Goal: Task Accomplishment & Management: Complete application form

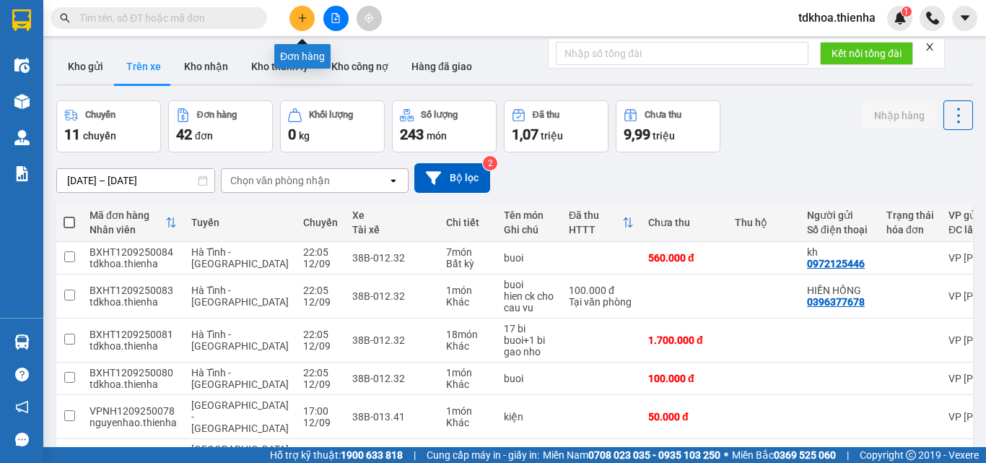
click at [310, 21] on button at bounding box center [301, 18] width 25 height 25
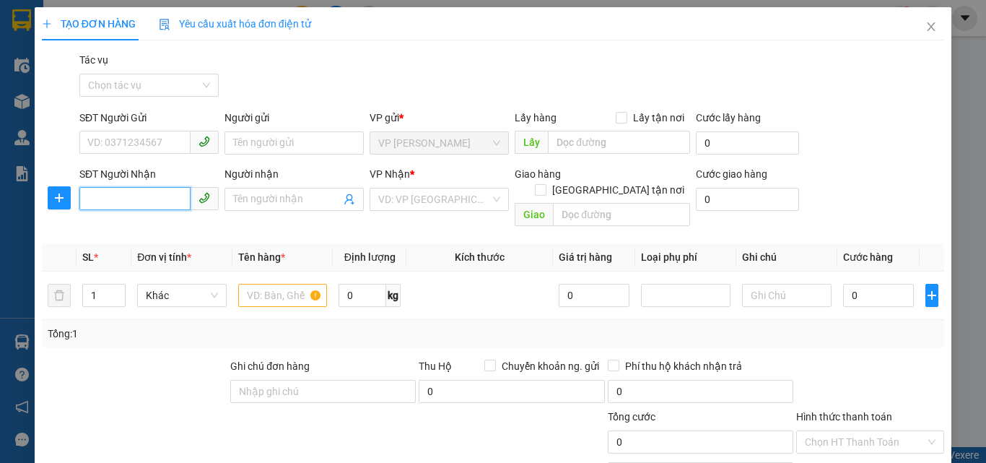
click at [89, 196] on input "SĐT Người Nhận" at bounding box center [134, 198] width 111 height 23
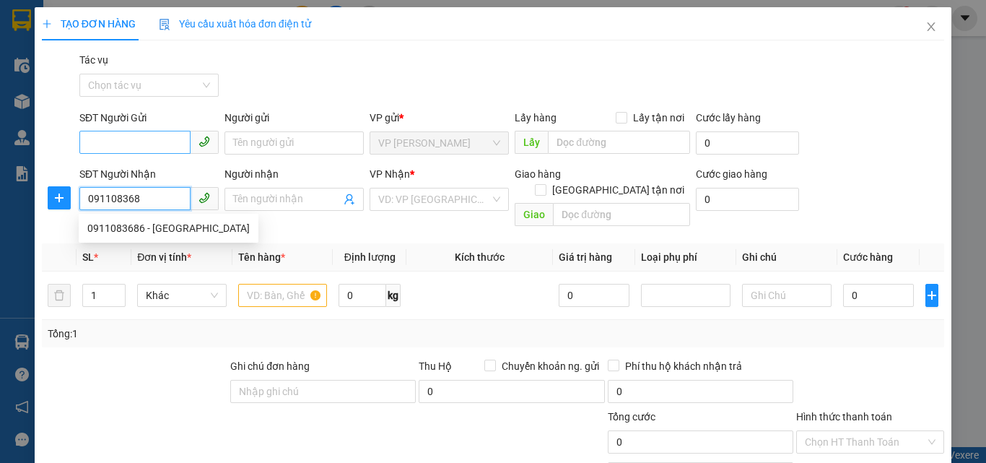
type input "0911083686"
click at [167, 225] on div "0911083686 - [GEOGRAPHIC_DATA]" at bounding box center [168, 228] width 162 height 16
type input "việt hà"
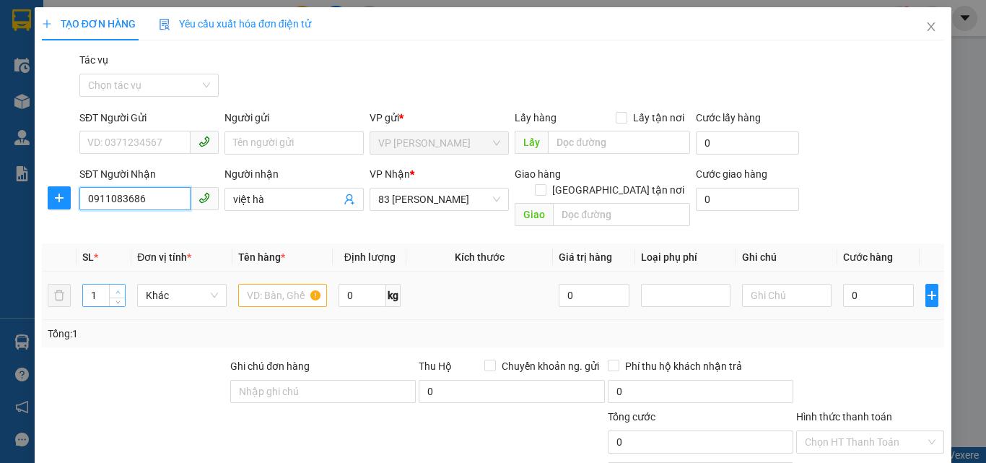
type input "0911083686"
click at [117, 290] on icon "up" at bounding box center [117, 291] width 4 height 3
type input "4"
click at [117, 290] on icon "up" at bounding box center [117, 291] width 4 height 3
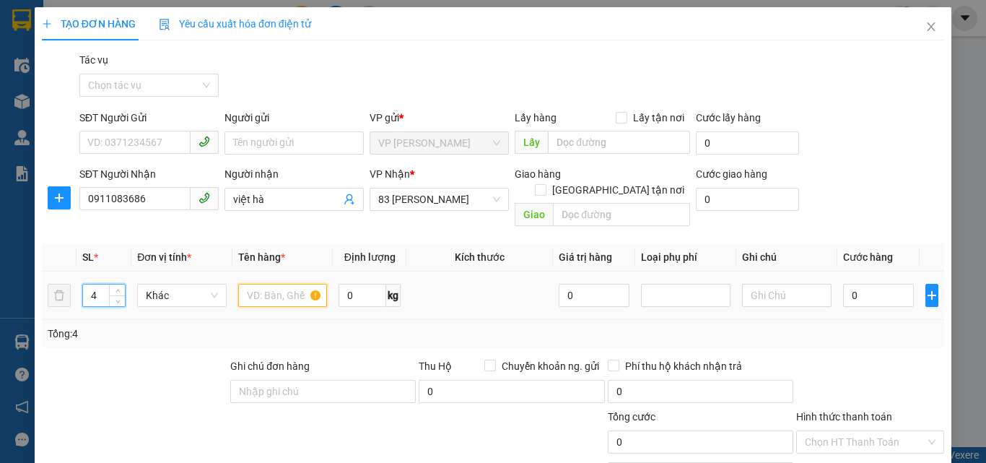
click at [258, 284] on input "text" at bounding box center [282, 295] width 89 height 23
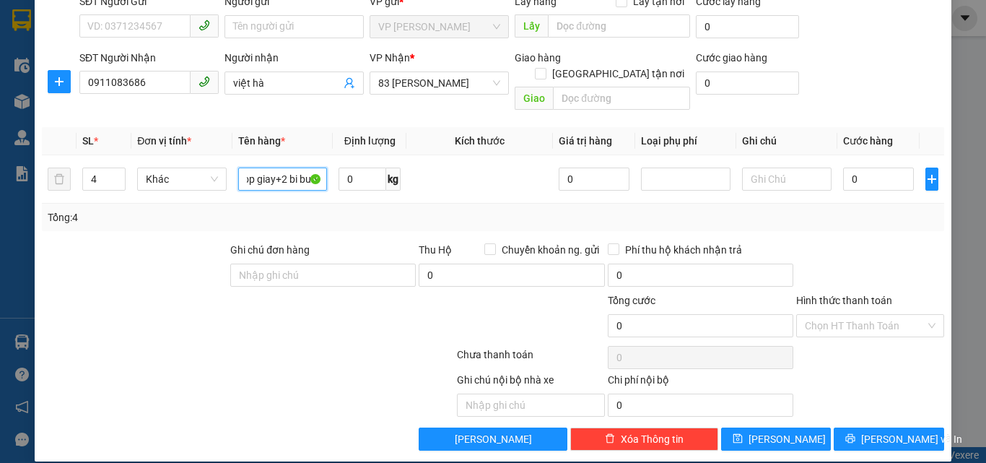
type input "10xop+1hop giay+2 bi buoi"
click at [832, 294] on label "Hình thức thanh toán" at bounding box center [844, 300] width 96 height 12
click at [832, 315] on input "Hình thức thanh toán" at bounding box center [865, 326] width 121 height 22
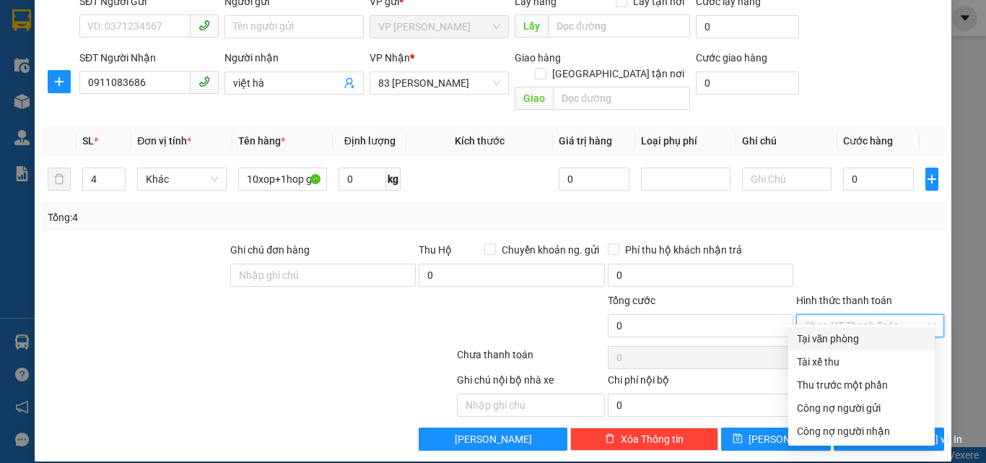
click at [829, 336] on div "Tại văn phòng" at bounding box center [861, 339] width 129 height 16
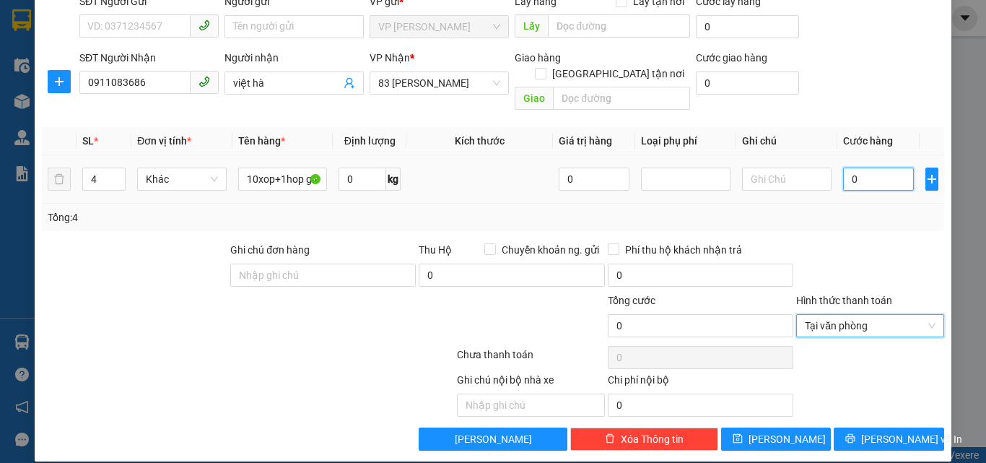
click at [859, 167] on input "0" at bounding box center [878, 178] width 71 height 23
type input "2"
type input "20"
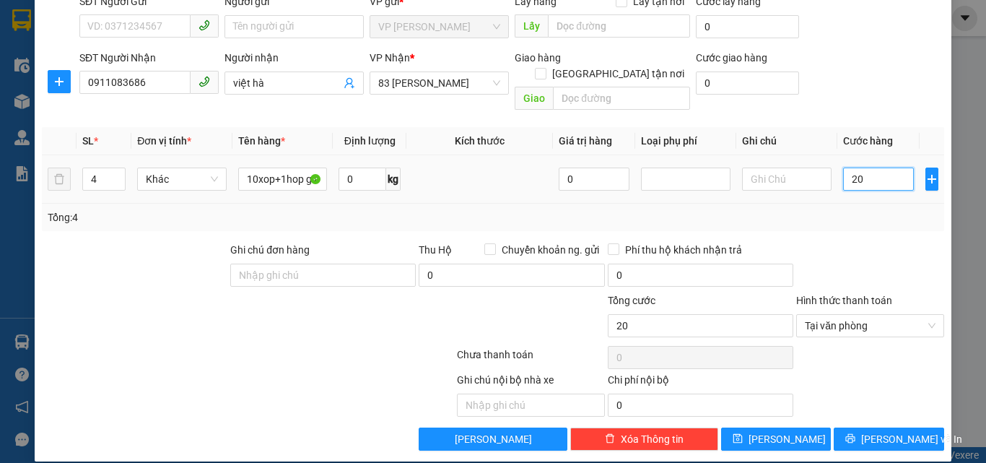
type input "200"
type input "2.000"
type input "20.000"
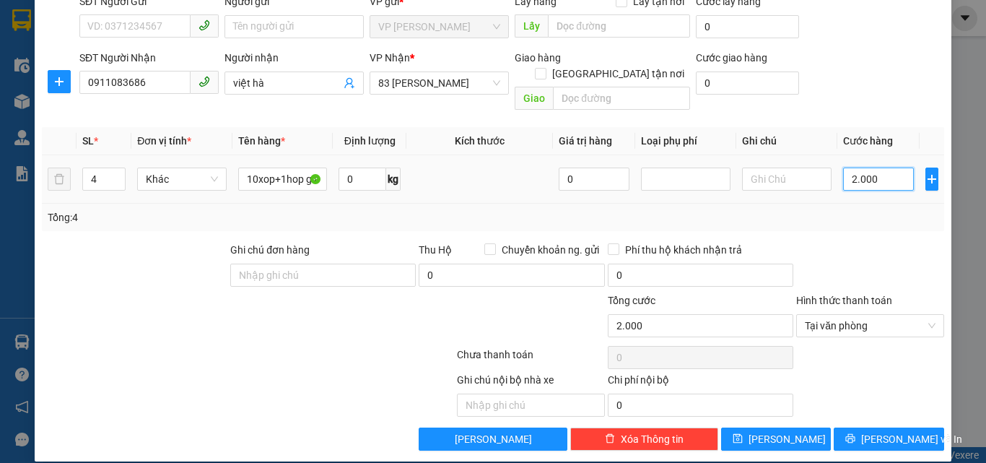
type input "20.000"
type input "200.000"
click at [743, 433] on icon "save" at bounding box center [738, 438] width 10 height 10
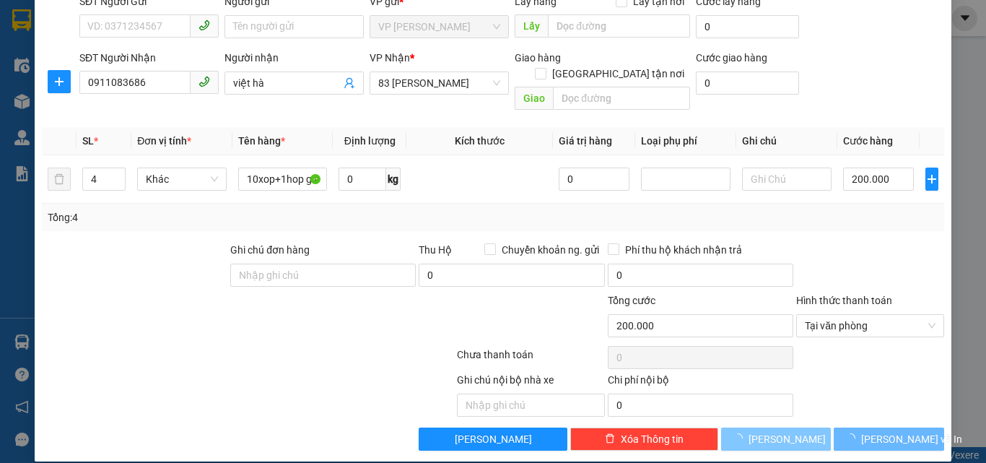
type input "1"
type input "0"
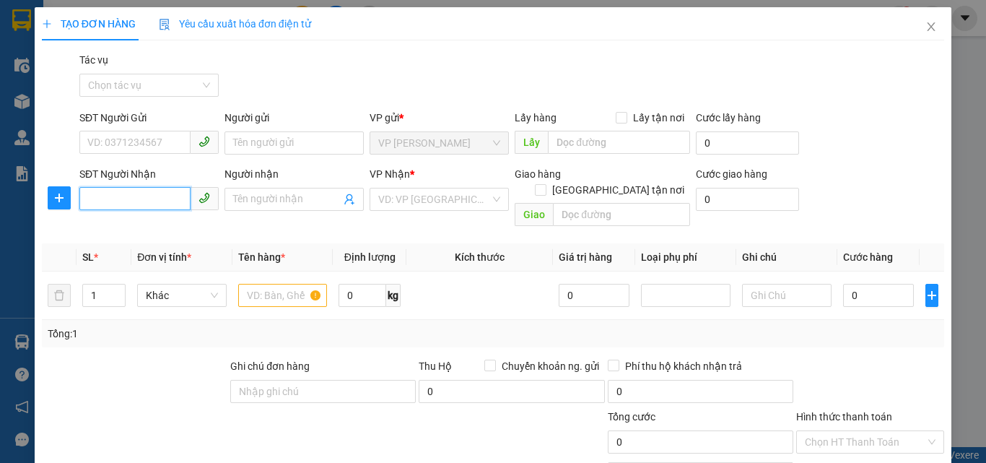
click at [138, 200] on input "SĐT Người Nhận" at bounding box center [134, 198] width 111 height 23
type input "0977598888"
click at [281, 284] on input "text" at bounding box center [282, 295] width 89 height 23
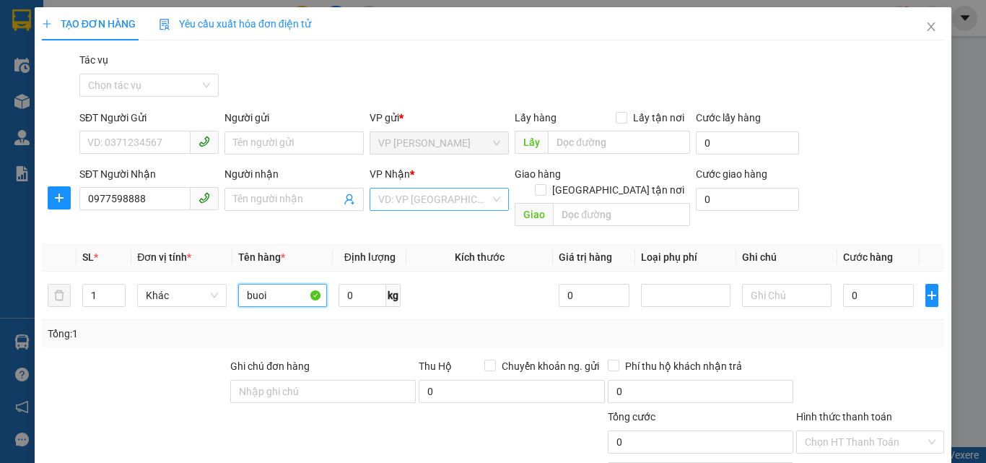
type input "buoi"
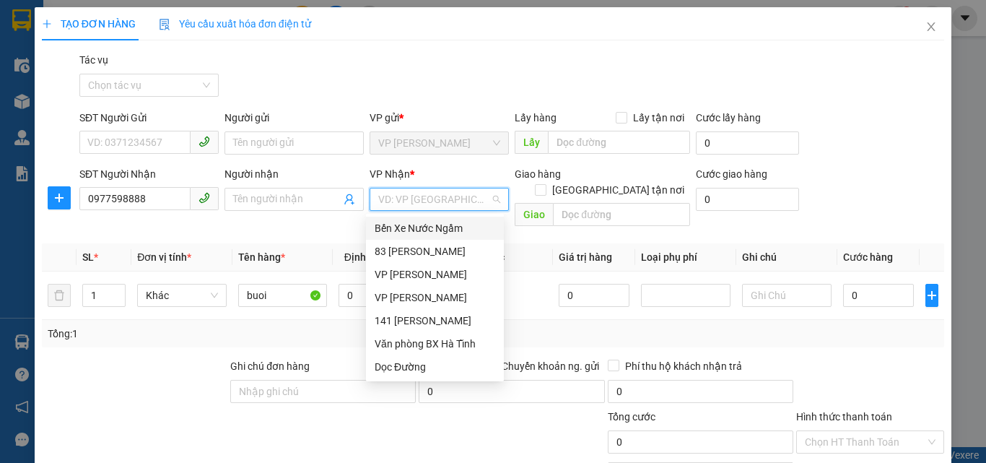
click at [390, 200] on input "search" at bounding box center [434, 199] width 112 height 22
click at [411, 252] on div "83 [PERSON_NAME]" at bounding box center [435, 251] width 121 height 16
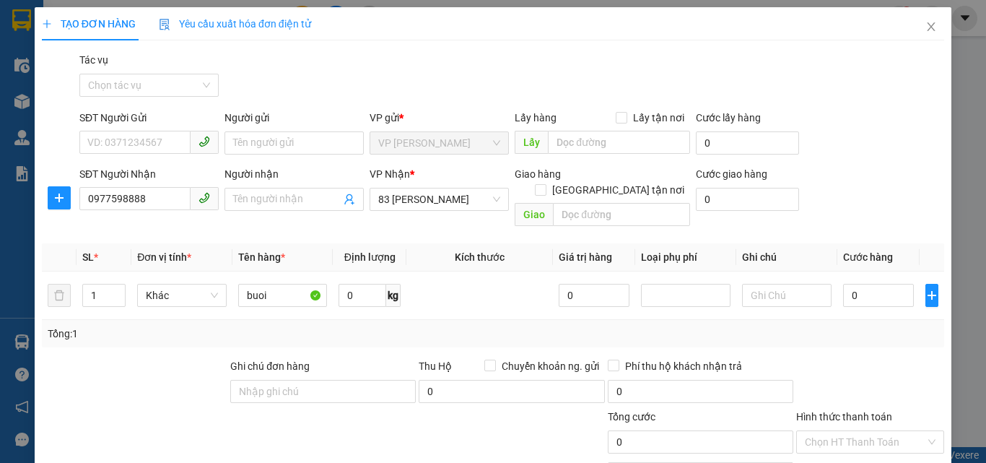
click at [841, 411] on label "Hình thức thanh toán" at bounding box center [844, 417] width 96 height 12
click at [841, 431] on input "Hình thức thanh toán" at bounding box center [865, 442] width 121 height 22
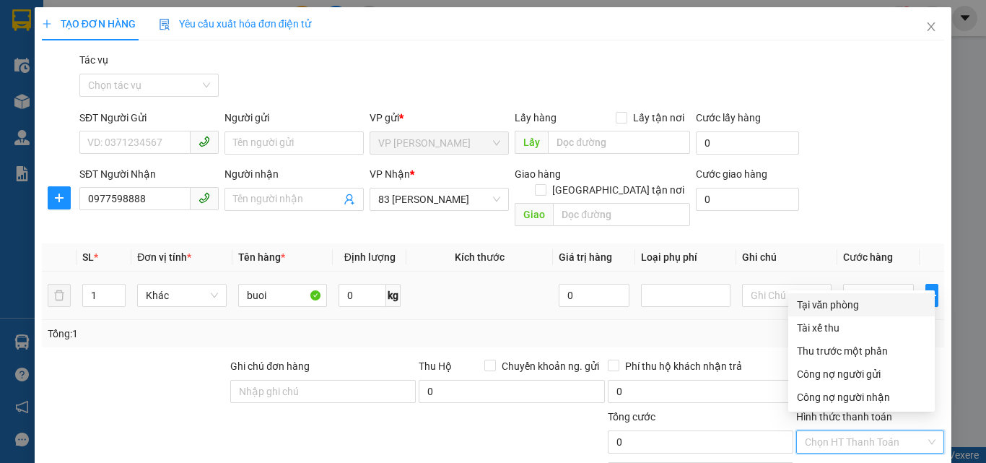
drag, startPoint x: 826, startPoint y: 307, endPoint x: 841, endPoint y: 303, distance: 15.8
click at [826, 306] on div "Tại văn phòng" at bounding box center [861, 305] width 129 height 16
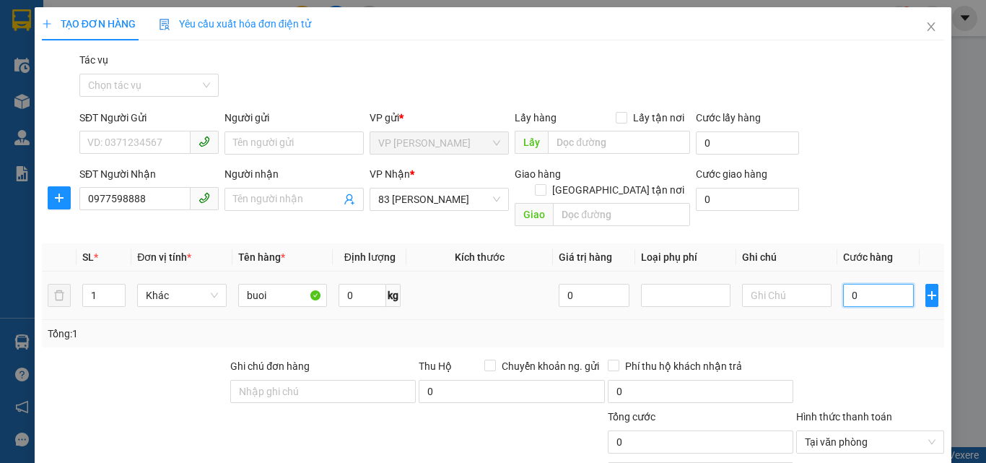
click at [855, 284] on input "0" at bounding box center [878, 295] width 71 height 23
type input "5"
type input "50"
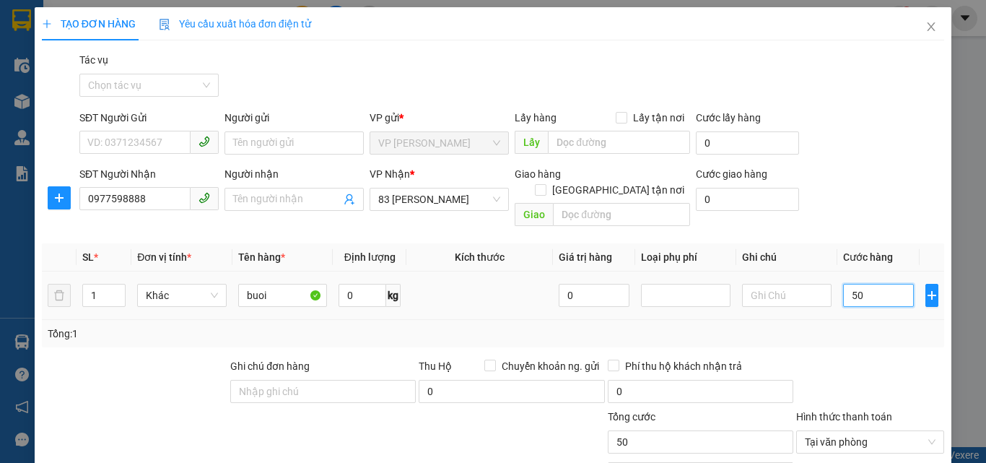
type input "500"
type input "5.000"
type input "50.000"
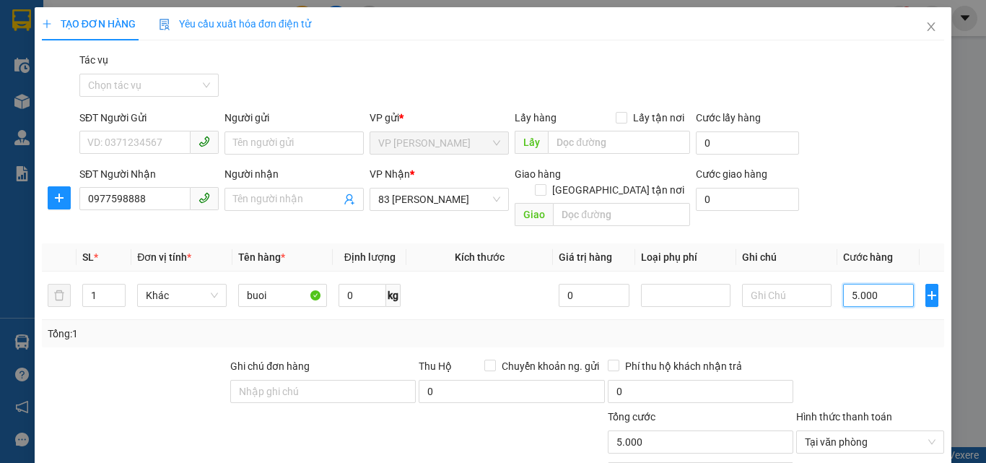
type input "50.000"
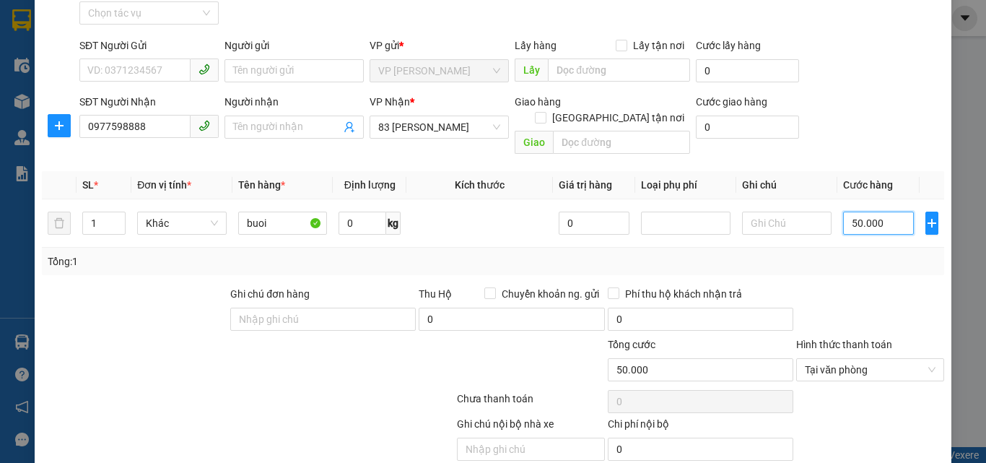
scroll to position [116, 0]
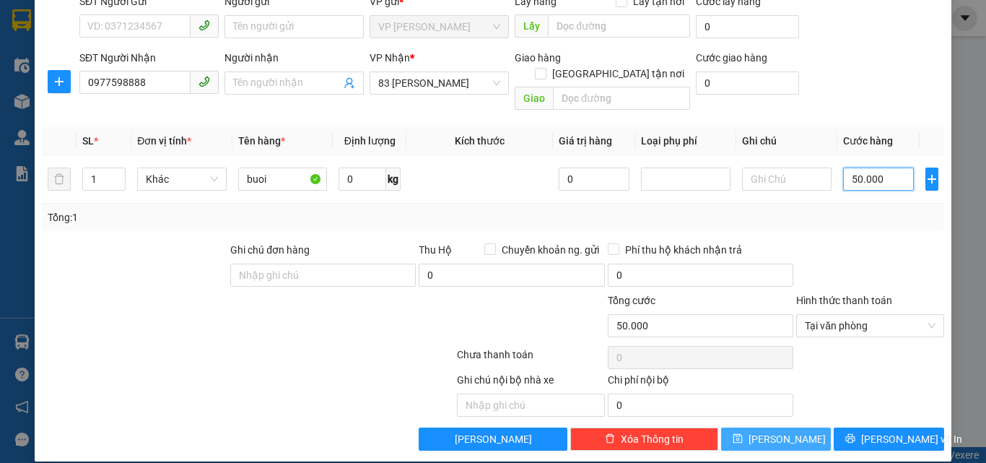
type input "50.000"
click at [782, 431] on span "[PERSON_NAME]" at bounding box center [786, 439] width 77 height 16
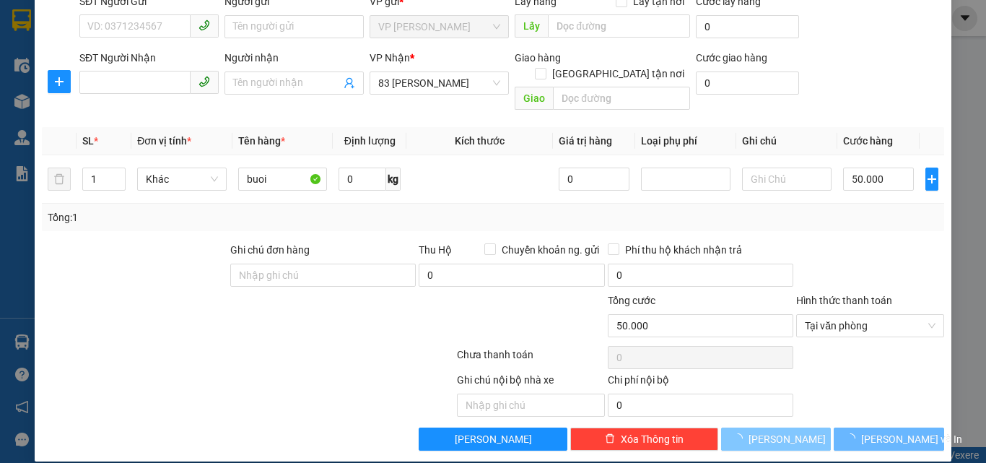
type input "0"
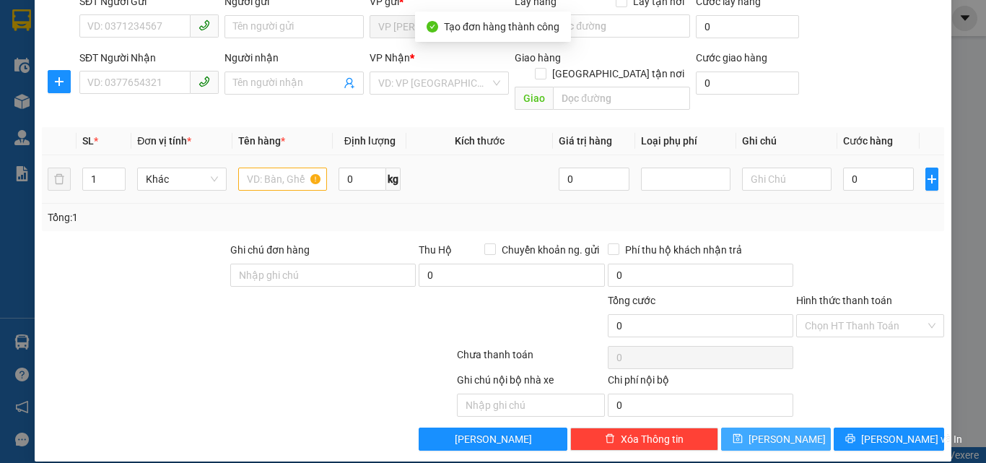
scroll to position [0, 0]
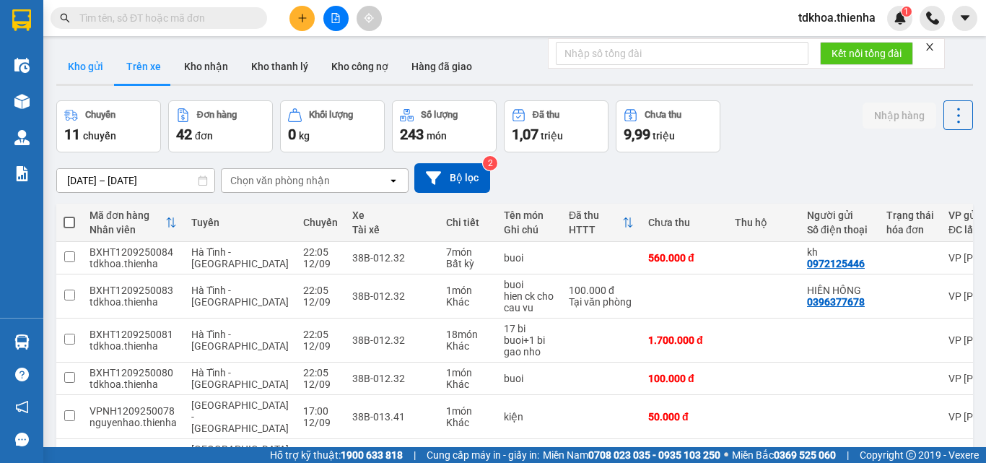
click at [71, 66] on button "Kho gửi" at bounding box center [85, 66] width 58 height 35
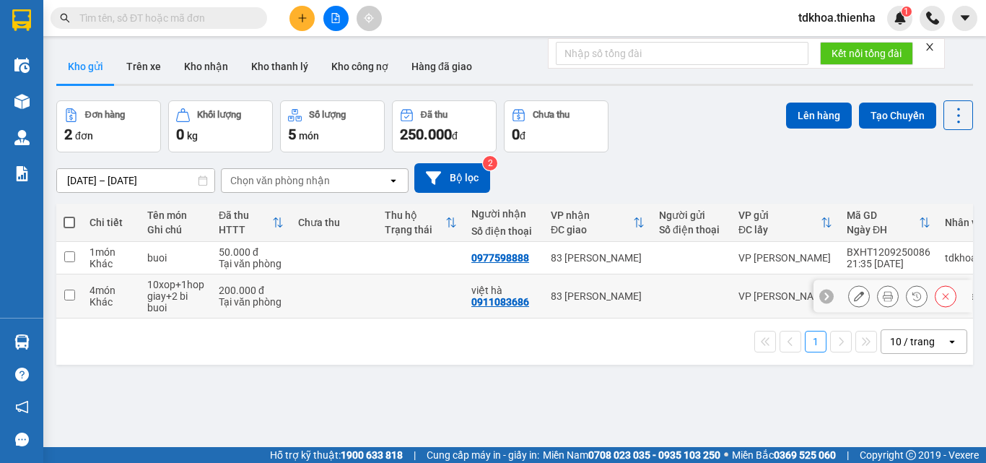
drag, startPoint x: 69, startPoint y: 292, endPoint x: 72, endPoint y: 284, distance: 7.8
click at [71, 291] on input "checkbox" at bounding box center [69, 294] width 11 height 11
checkbox input "true"
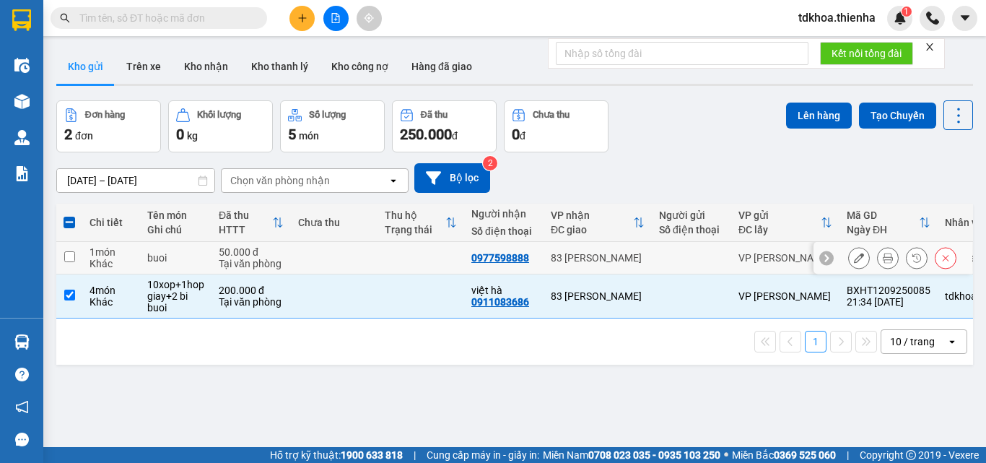
click at [69, 257] on input "checkbox" at bounding box center [69, 256] width 11 height 11
checkbox input "true"
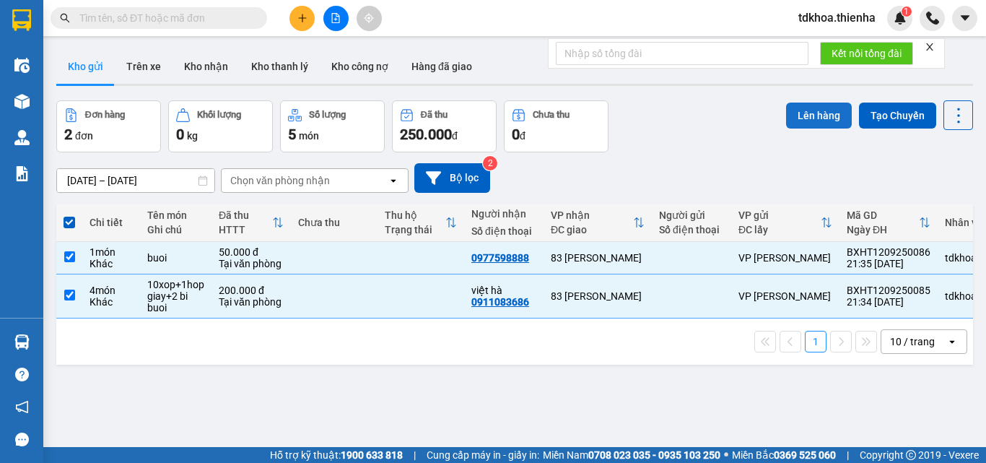
click at [811, 115] on button "Lên hàng" at bounding box center [819, 115] width 66 height 26
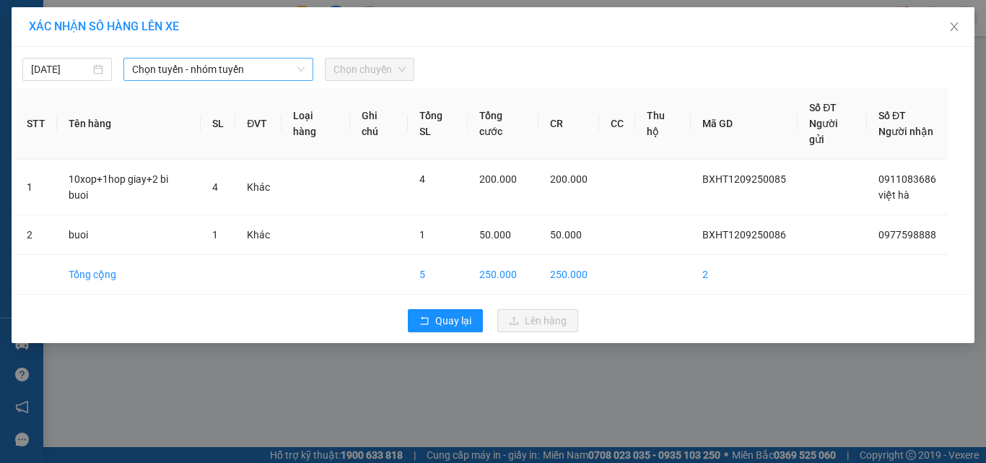
click at [265, 66] on span "Chọn tuyến - nhóm tuyến" at bounding box center [218, 69] width 173 height 22
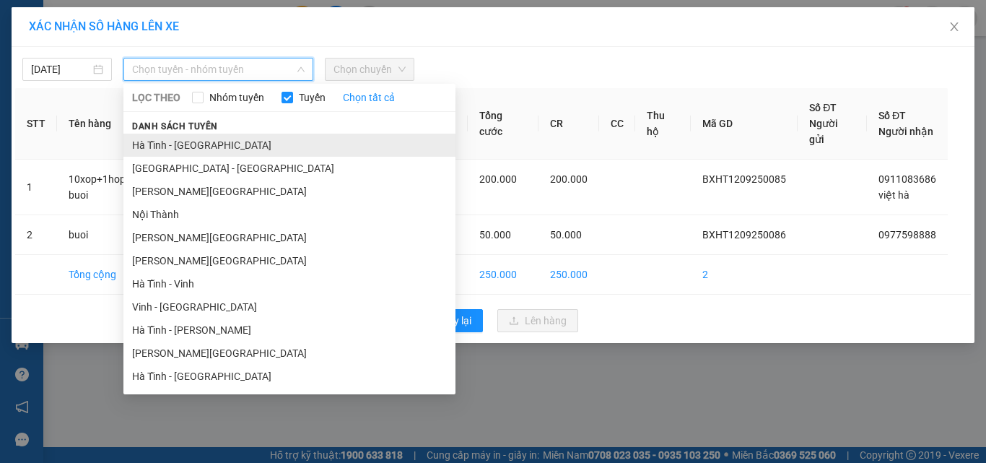
click at [194, 140] on li "Hà Tĩnh - [GEOGRAPHIC_DATA]" at bounding box center [289, 145] width 332 height 23
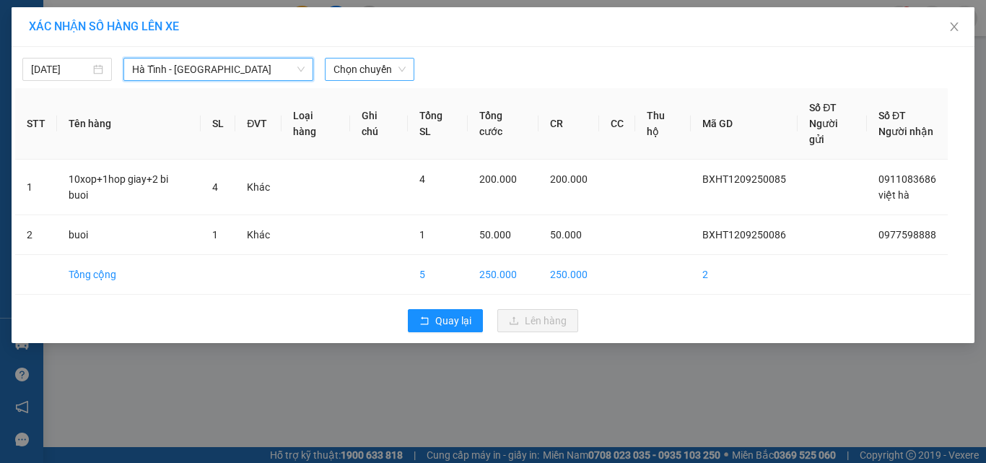
click at [371, 73] on span "Chọn chuyến" at bounding box center [369, 69] width 72 height 22
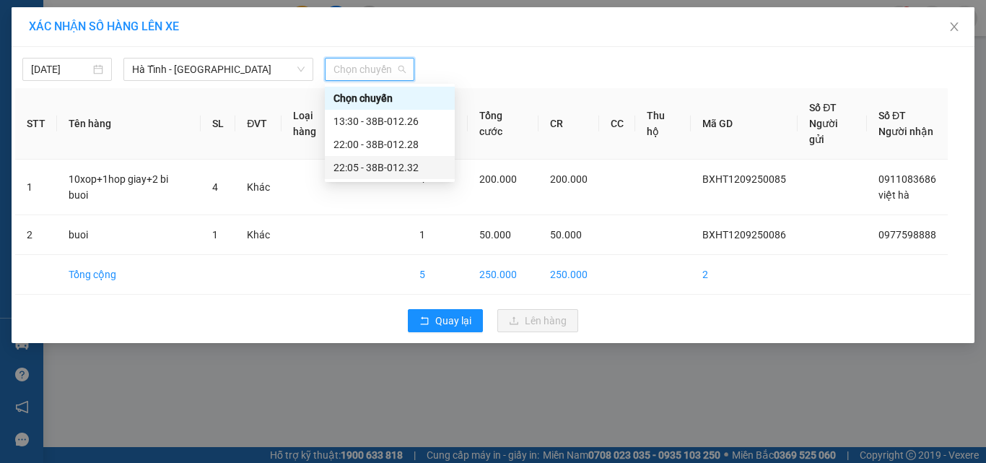
click at [381, 168] on div "22:05 - 38B-012.32" at bounding box center [389, 168] width 113 height 16
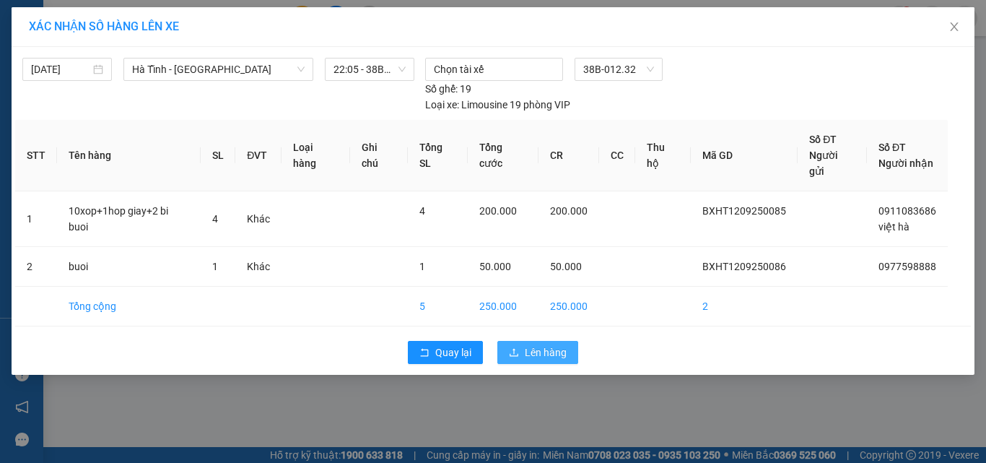
click at [527, 344] on span "Lên hàng" at bounding box center [546, 352] width 42 height 16
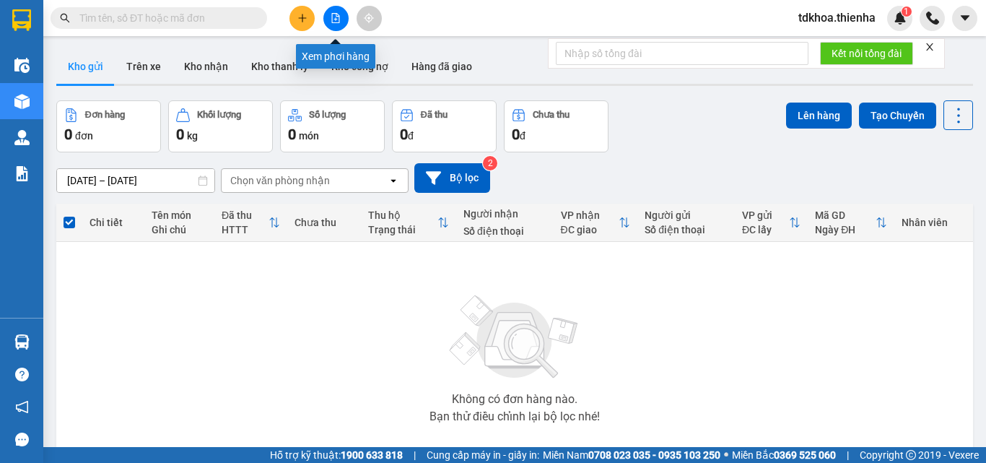
click at [339, 18] on icon "file-add" at bounding box center [336, 18] width 8 height 10
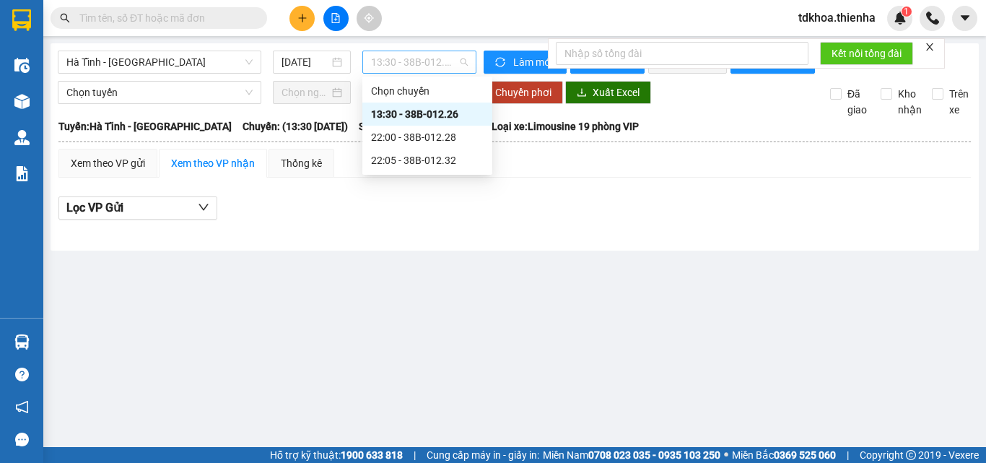
click at [411, 56] on span "13:30 - 38B-012.26" at bounding box center [419, 62] width 97 height 22
click at [450, 160] on div "22:05 - 38B-012.32" at bounding box center [427, 160] width 113 height 16
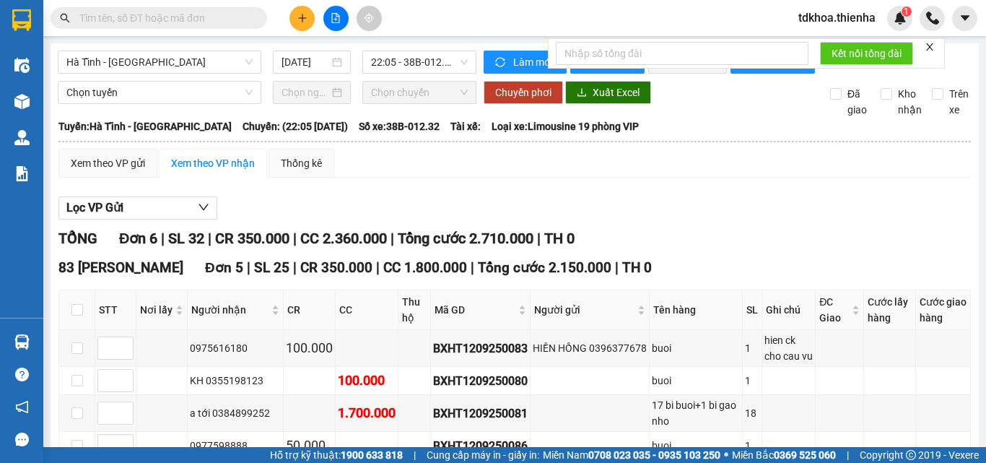
click at [924, 43] on form "Kết nối tổng đài" at bounding box center [746, 53] width 397 height 30
click at [928, 44] on icon "close" at bounding box center [930, 47] width 10 height 10
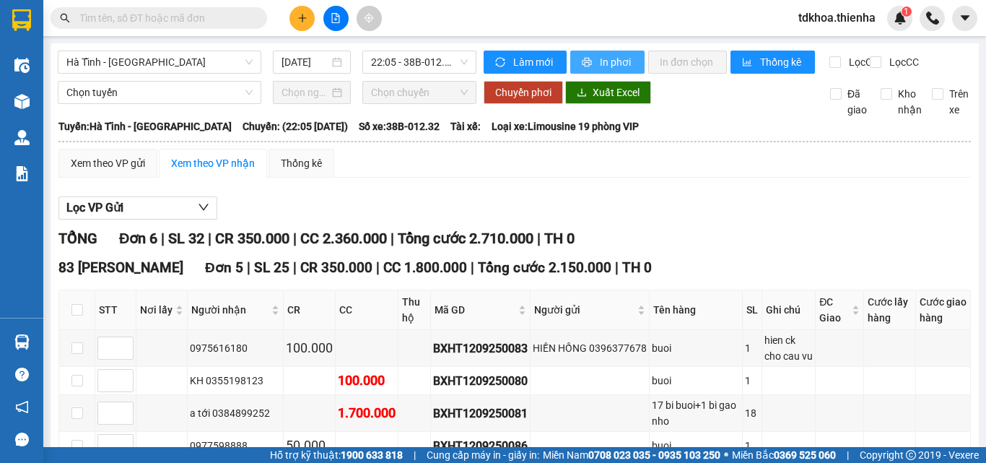
click at [616, 62] on span "In phơi" at bounding box center [616, 62] width 33 height 16
click at [332, 9] on button at bounding box center [335, 18] width 25 height 25
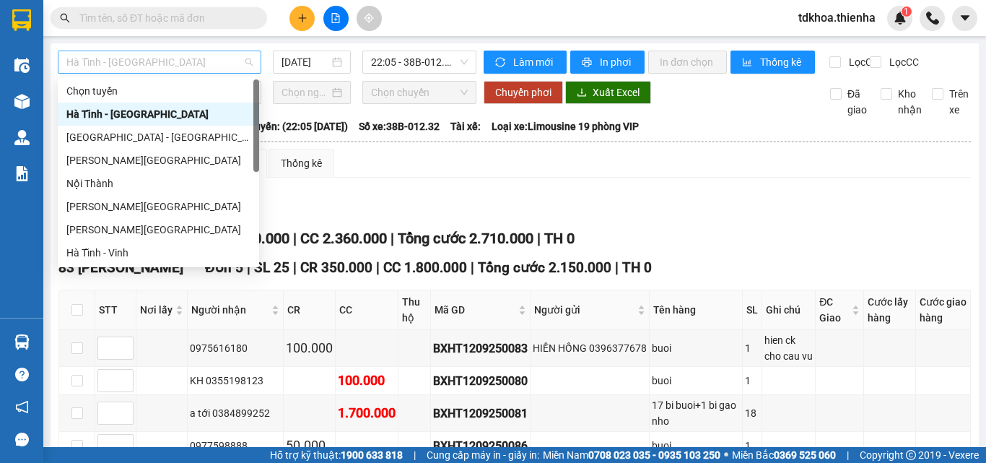
click at [232, 57] on span "Hà Tĩnh - [GEOGRAPHIC_DATA]" at bounding box center [159, 62] width 186 height 22
click at [108, 134] on div "[GEOGRAPHIC_DATA] - [GEOGRAPHIC_DATA]" at bounding box center [158, 137] width 184 height 16
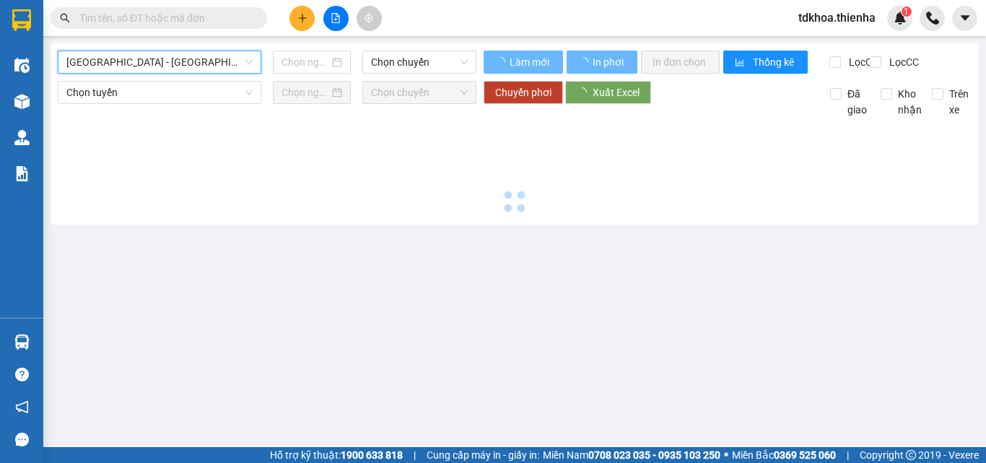
type input "[DATE]"
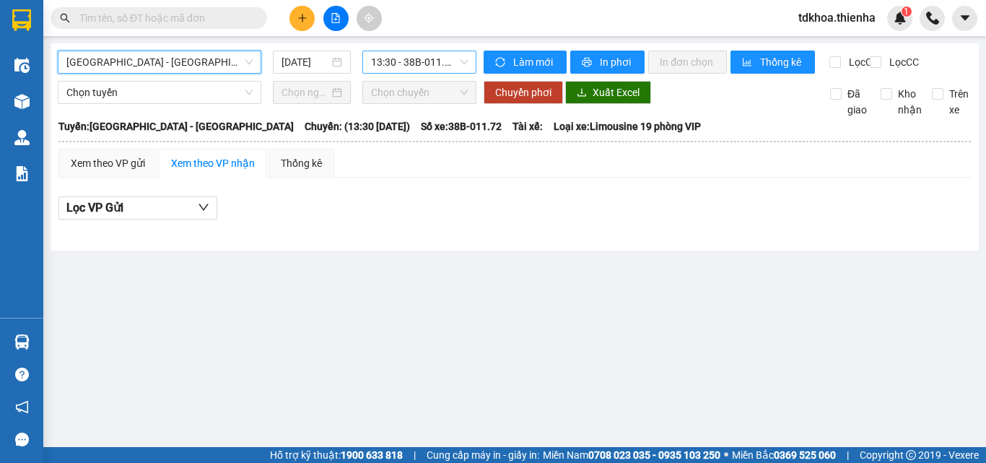
click at [450, 64] on span "13:30 - 38B-011.72" at bounding box center [419, 62] width 97 height 22
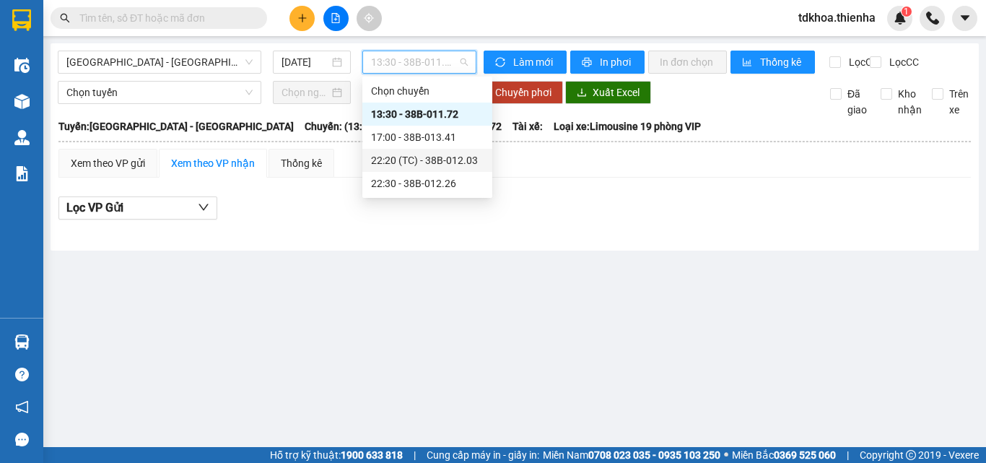
click at [427, 156] on div "22:20 (TC) - 38B-012.03" at bounding box center [427, 160] width 113 height 16
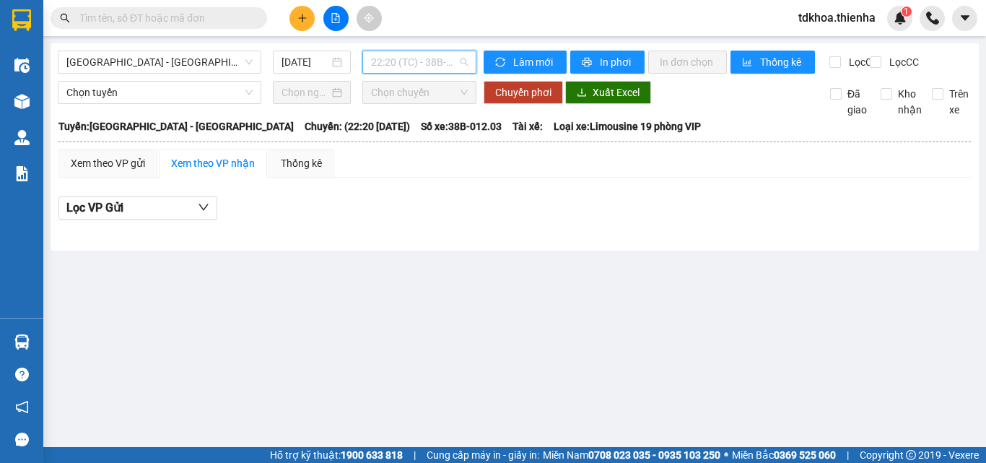
click at [452, 61] on span "22:20 (TC) - 38B-012.03" at bounding box center [419, 62] width 97 height 22
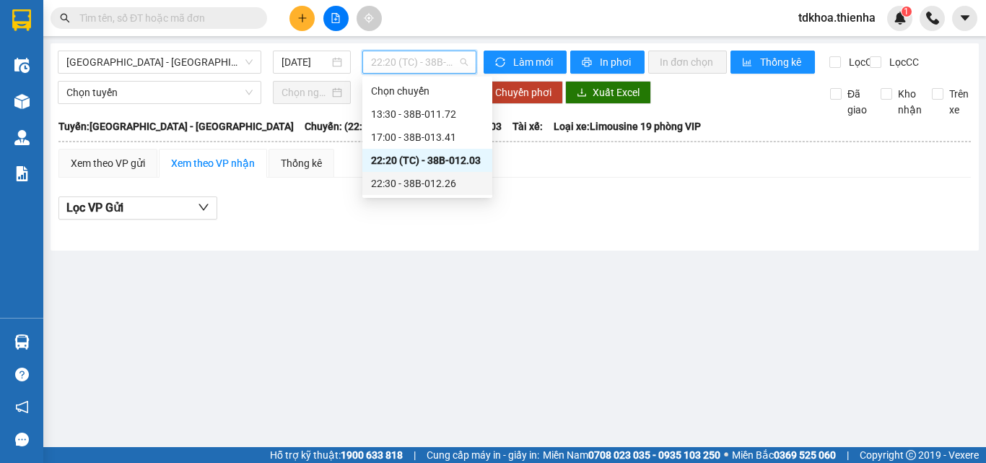
click at [422, 181] on div "22:30 - 38B-012.26" at bounding box center [427, 183] width 113 height 16
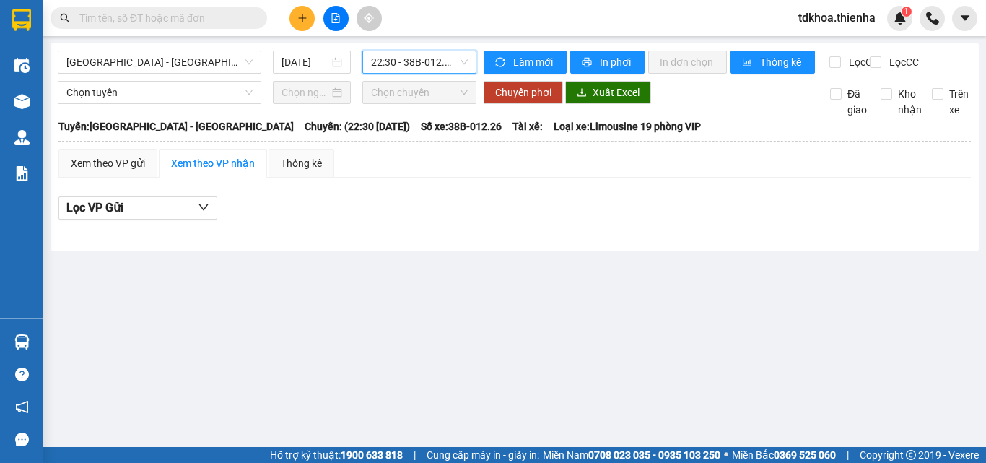
click at [431, 56] on span "22:30 - 38B-012.26" at bounding box center [419, 62] width 97 height 22
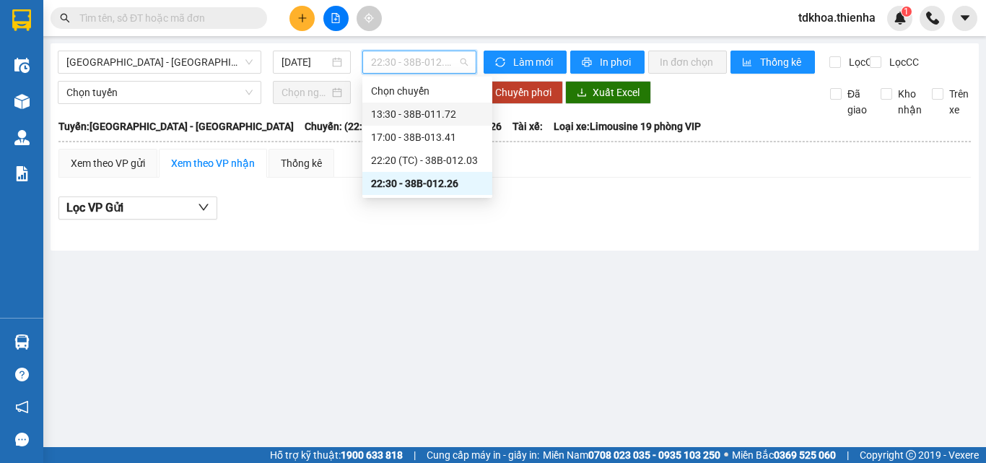
click at [421, 118] on div "13:30 - 38B-011.72" at bounding box center [427, 114] width 113 height 16
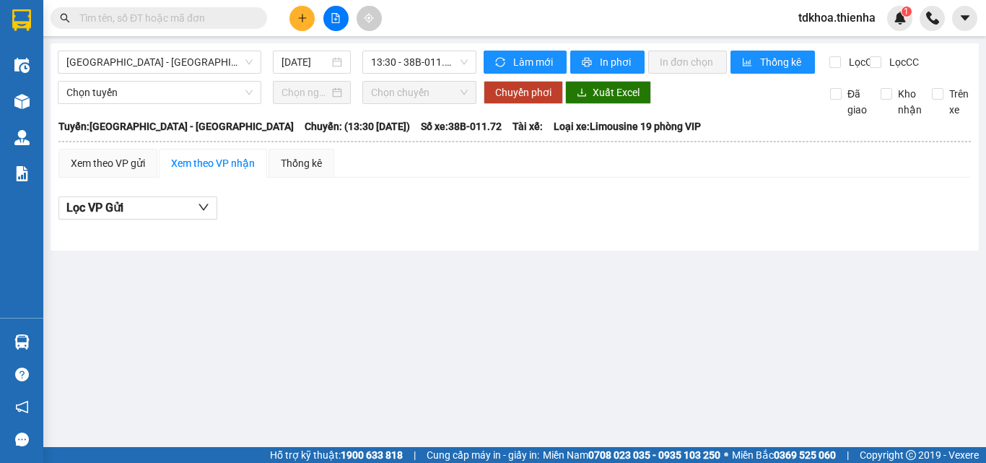
click at [437, 50] on div "[GEOGRAPHIC_DATA] - [GEOGRAPHIC_DATA] [DATE] 13:30 - 38B-011.72 Làm mới In phơi…" at bounding box center [515, 146] width 928 height 207
click at [440, 66] on span "13:30 - 38B-011.72" at bounding box center [419, 62] width 97 height 22
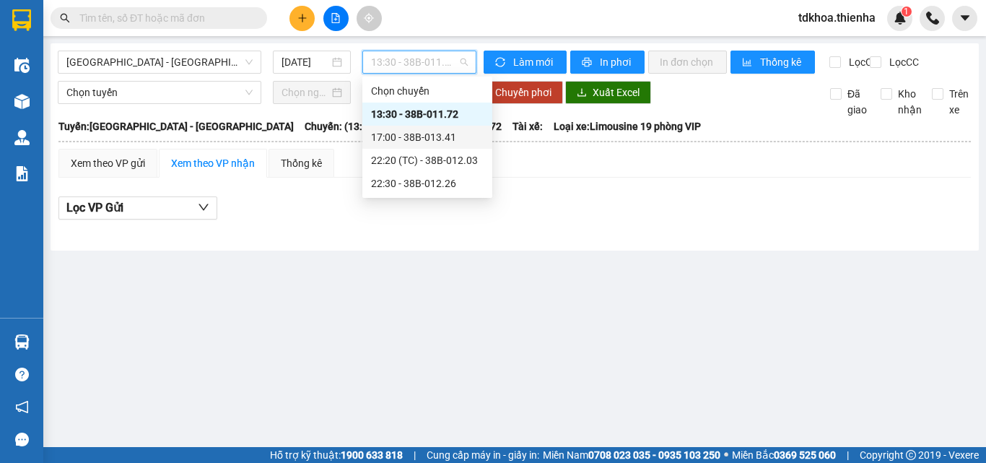
click at [429, 134] on div "17:00 - 38B-013.41" at bounding box center [427, 137] width 113 height 16
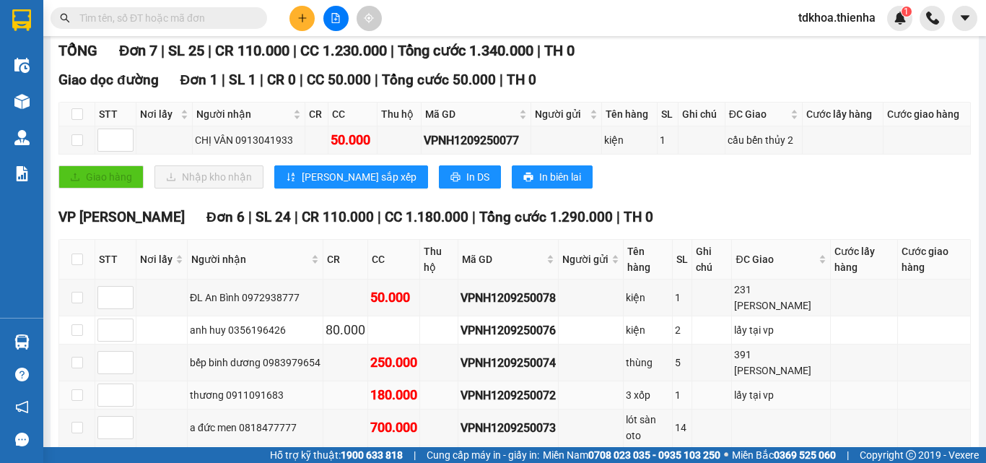
scroll to position [115, 0]
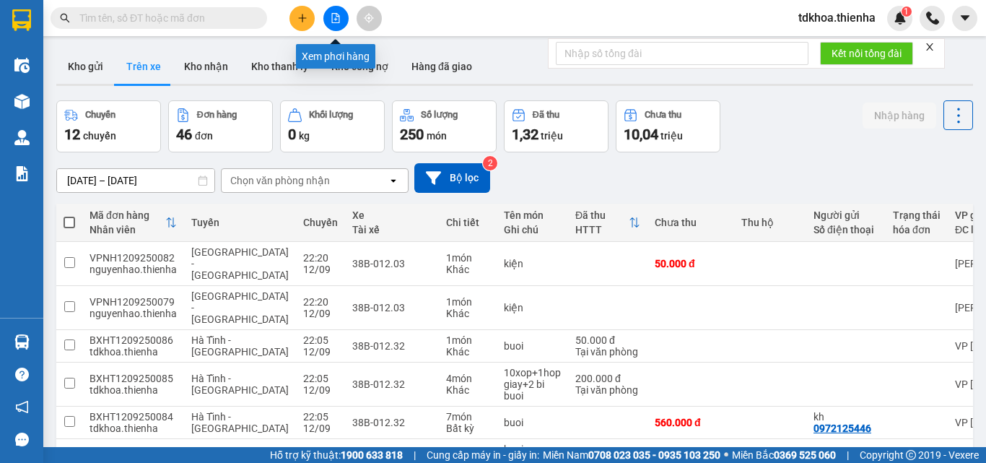
click at [336, 19] on icon "file-add" at bounding box center [336, 18] width 8 height 10
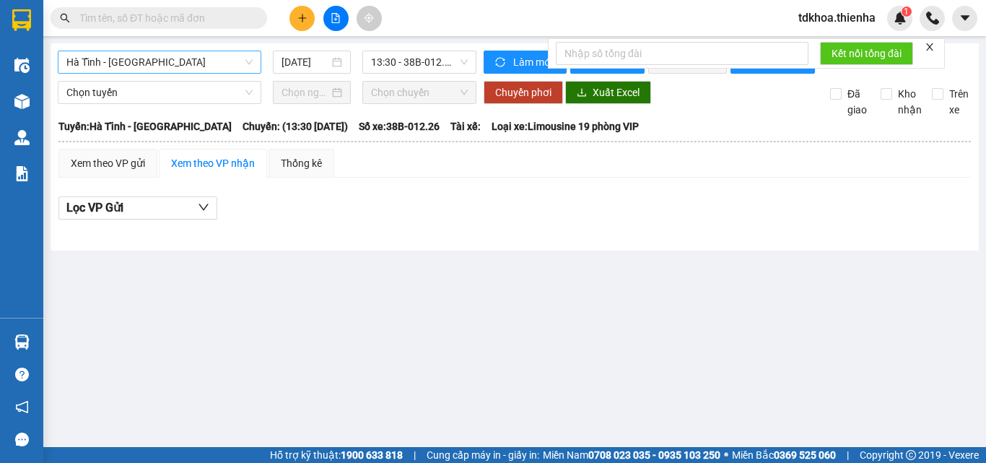
click at [199, 59] on span "Hà Tĩnh - [GEOGRAPHIC_DATA]" at bounding box center [159, 62] width 186 height 22
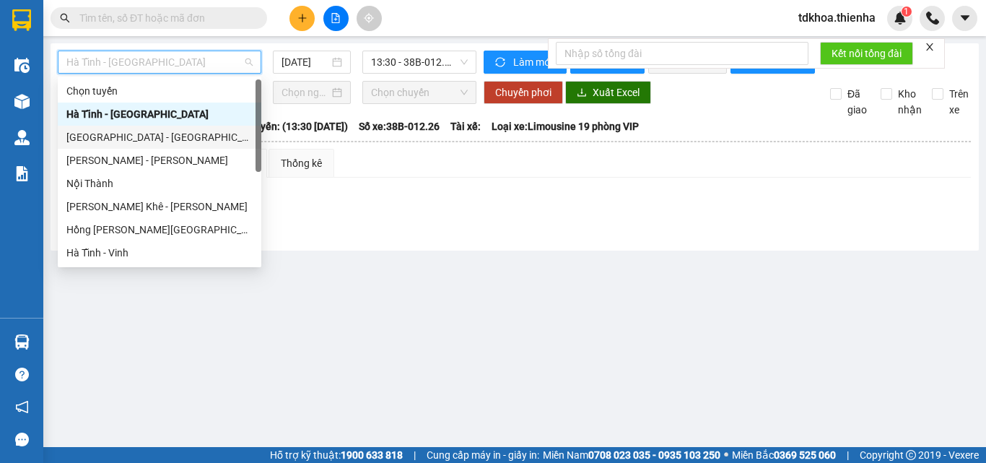
click at [108, 135] on div "[GEOGRAPHIC_DATA] - [GEOGRAPHIC_DATA]" at bounding box center [159, 137] width 186 height 16
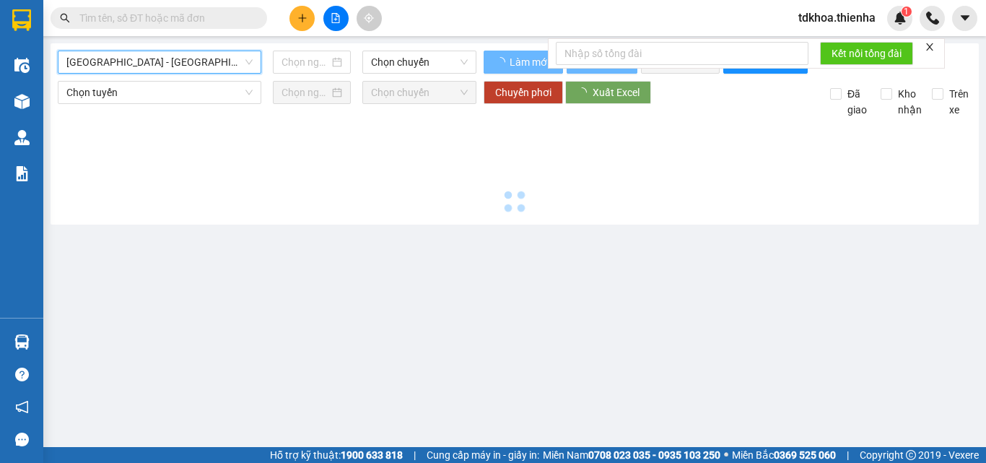
type input "[DATE]"
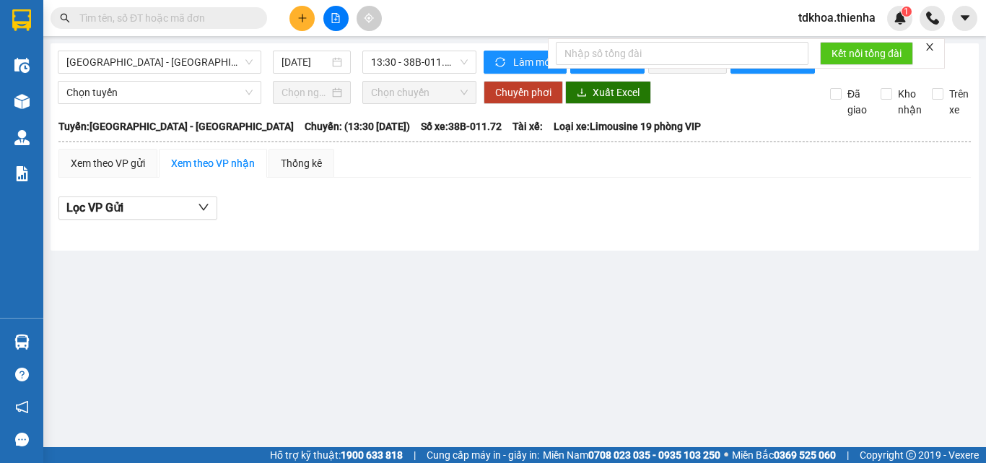
click at [933, 44] on icon "close" at bounding box center [930, 47] width 10 height 10
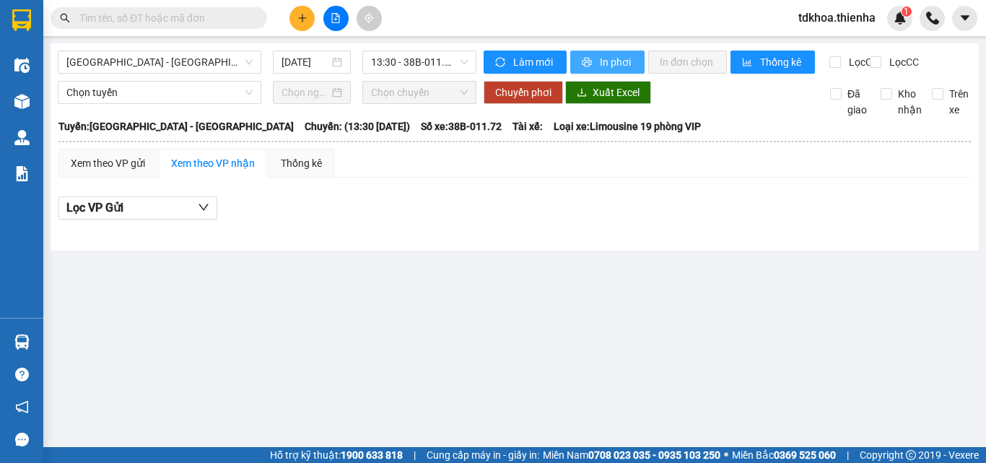
click at [613, 67] on span "In phơi" at bounding box center [616, 62] width 33 height 16
click at [454, 65] on span "13:30 - 38B-011.72" at bounding box center [419, 62] width 97 height 22
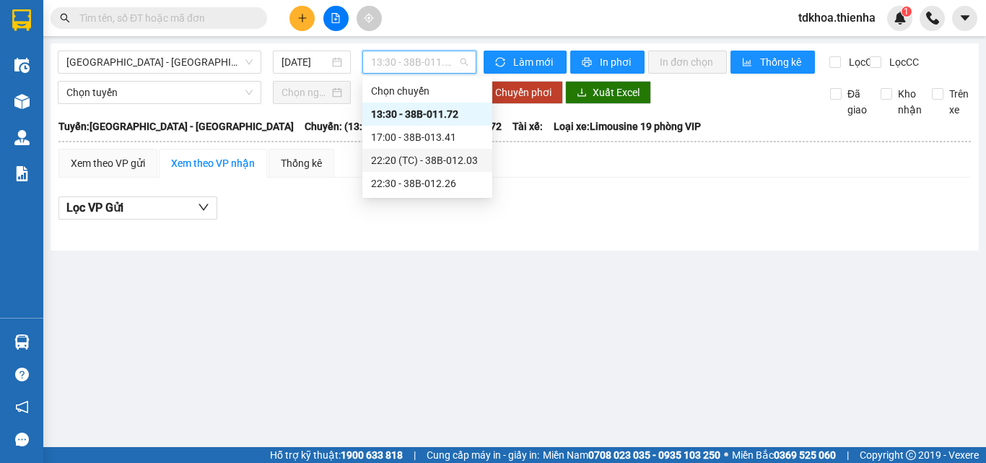
click at [435, 156] on div "22:20 (TC) - 38B-012.03" at bounding box center [427, 160] width 113 height 16
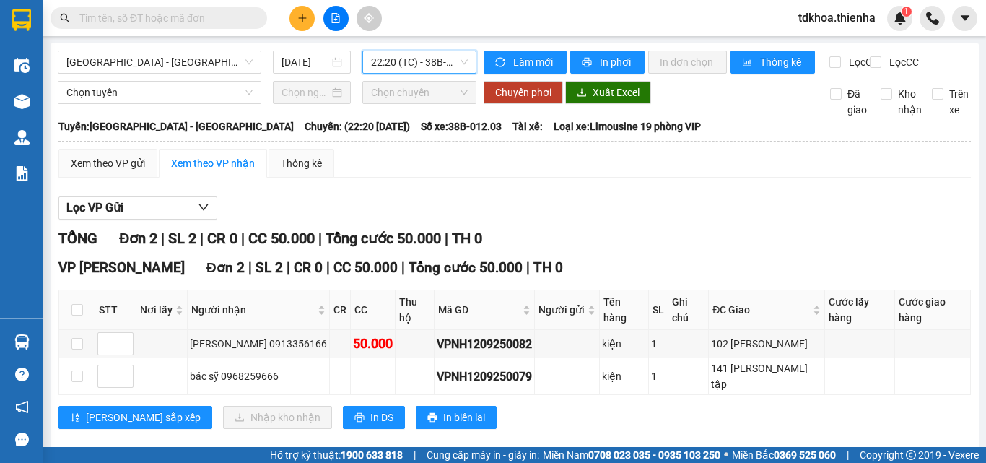
scroll to position [10, 0]
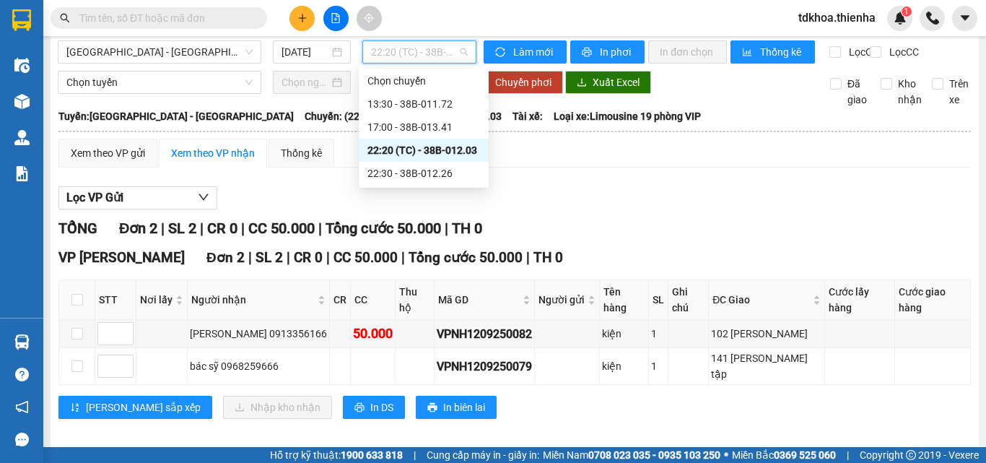
click at [428, 49] on span "22:20 (TC) - 38B-012.03" at bounding box center [419, 52] width 97 height 22
click at [414, 173] on div "22:30 - 38B-012.26" at bounding box center [423, 173] width 113 height 16
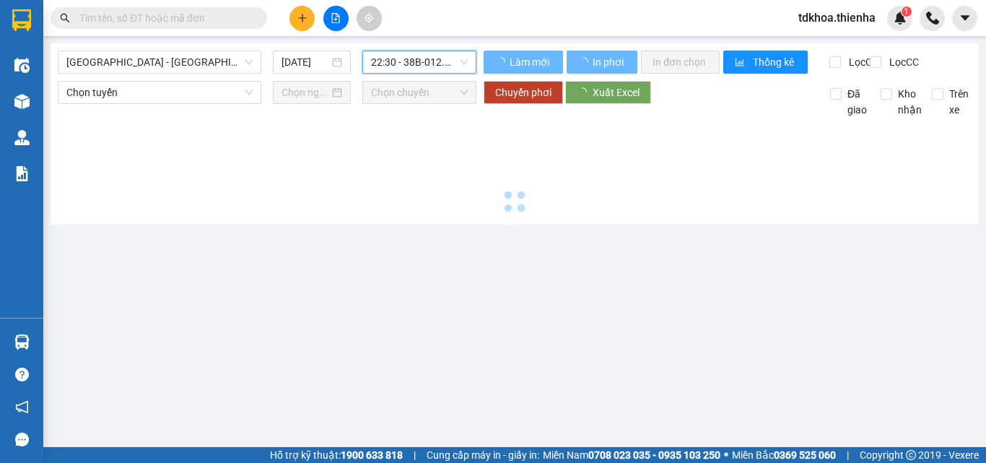
scroll to position [0, 0]
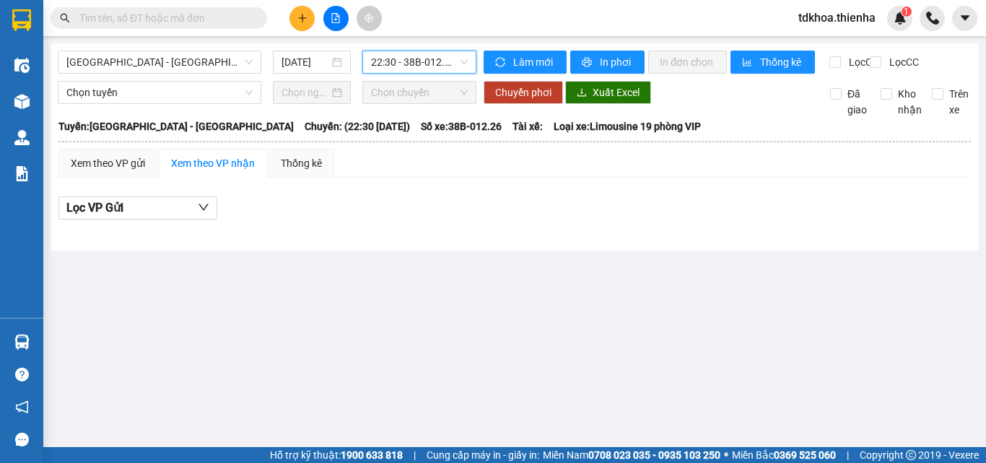
click at [429, 66] on span "22:30 - 38B-012.26" at bounding box center [419, 62] width 97 height 22
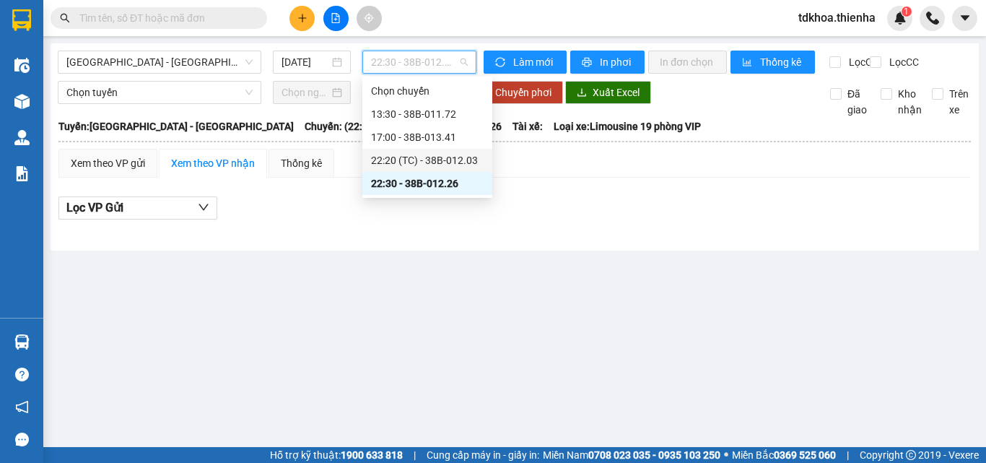
click at [432, 162] on div "22:20 (TC) - 38B-012.03" at bounding box center [427, 160] width 113 height 16
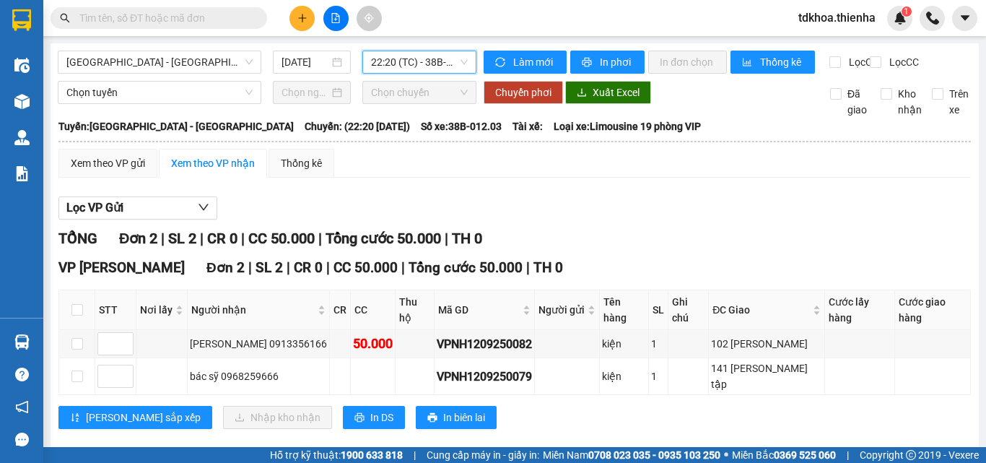
scroll to position [10, 0]
